Goal: Task Accomplishment & Management: Manage account settings

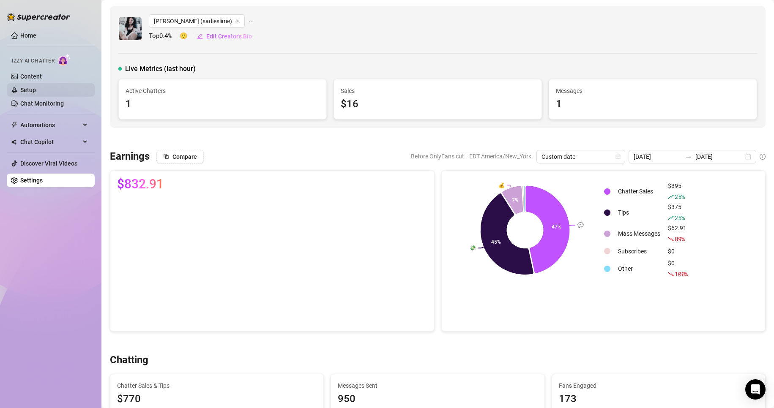
scroll to position [93, 0]
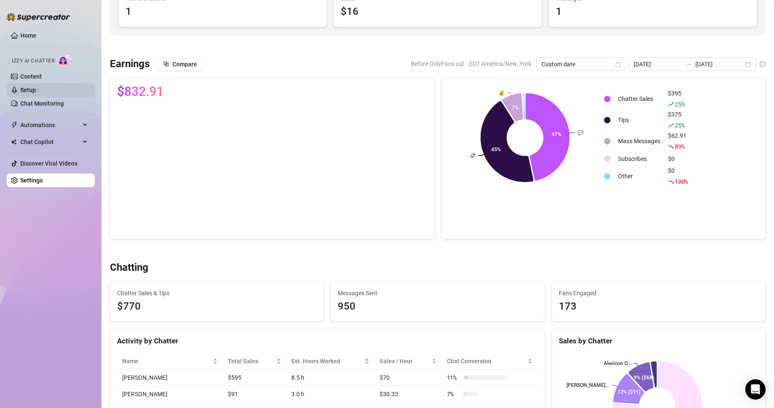
click at [31, 90] on link "Setup" at bounding box center [28, 90] width 16 height 7
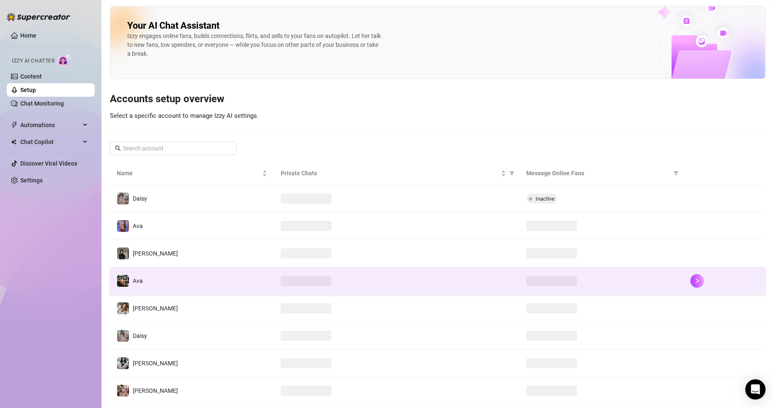
scroll to position [62, 0]
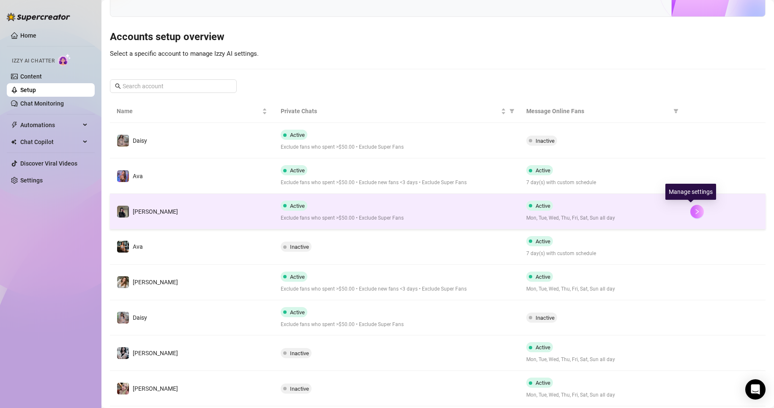
click at [694, 213] on icon "right" at bounding box center [697, 212] width 6 height 6
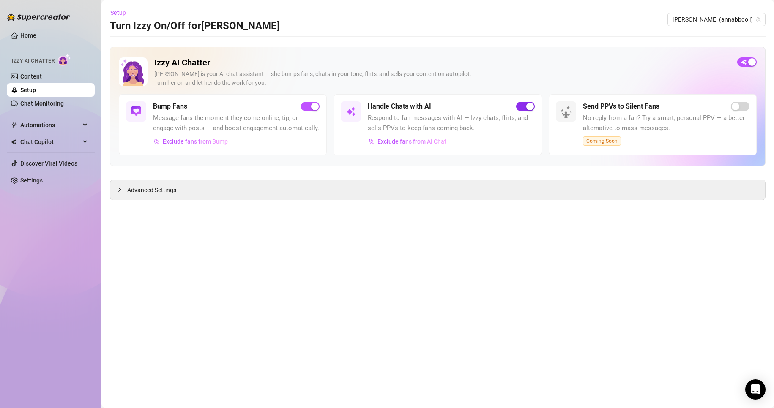
click at [524, 105] on button "button" at bounding box center [525, 106] width 19 height 9
click at [33, 93] on link "Setup" at bounding box center [28, 90] width 16 height 7
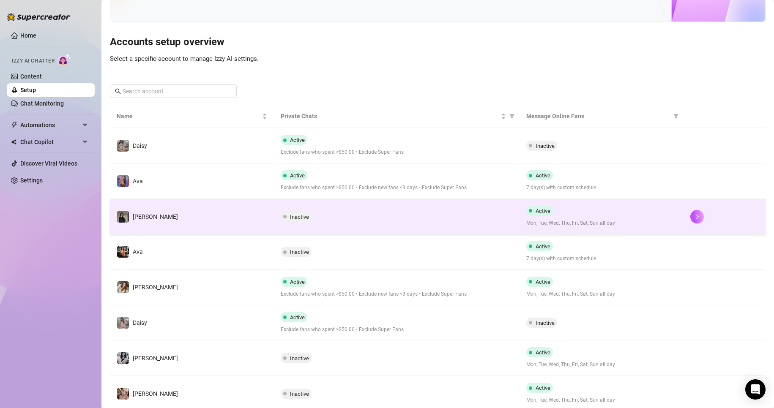
scroll to position [86, 0]
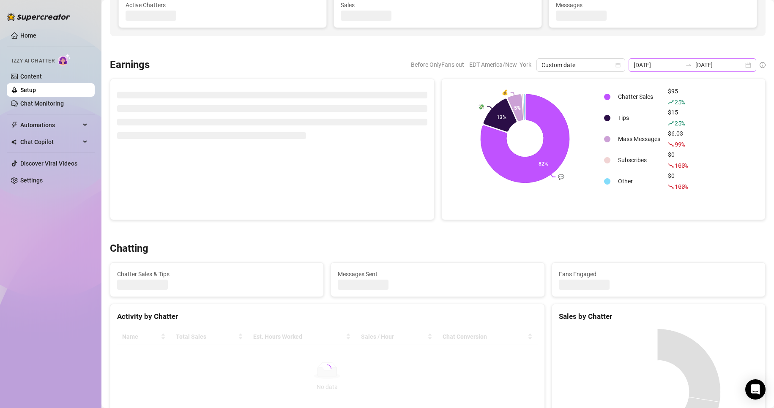
click at [742, 66] on div "[DATE] [DATE]" at bounding box center [692, 65] width 128 height 14
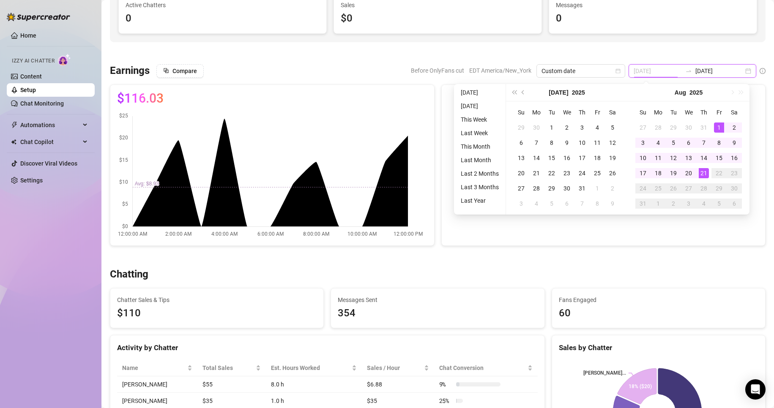
type input "[DATE]"
click at [715, 126] on div "1" at bounding box center [719, 128] width 10 height 10
type input "[DATE]"
click at [702, 172] on div "21" at bounding box center [704, 173] width 10 height 10
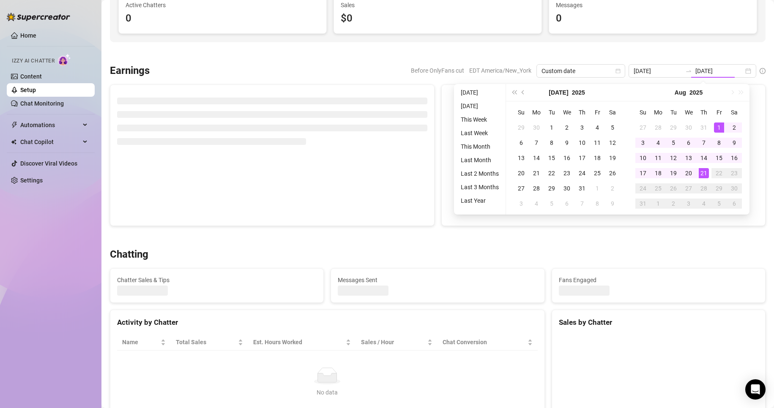
type input "[DATE]"
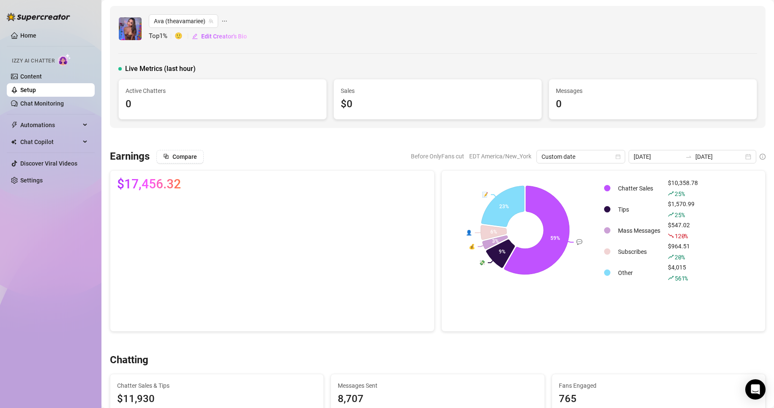
click at [658, 103] on div "0" at bounding box center [653, 104] width 194 height 16
